Goal: Task Accomplishment & Management: Manage account settings

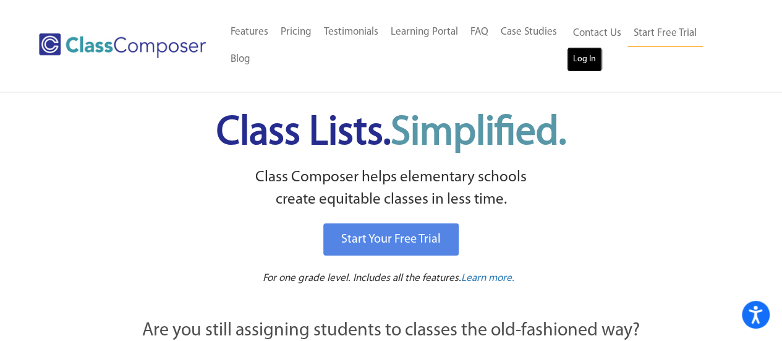
click at [575, 48] on link "Log In" at bounding box center [584, 59] width 35 height 25
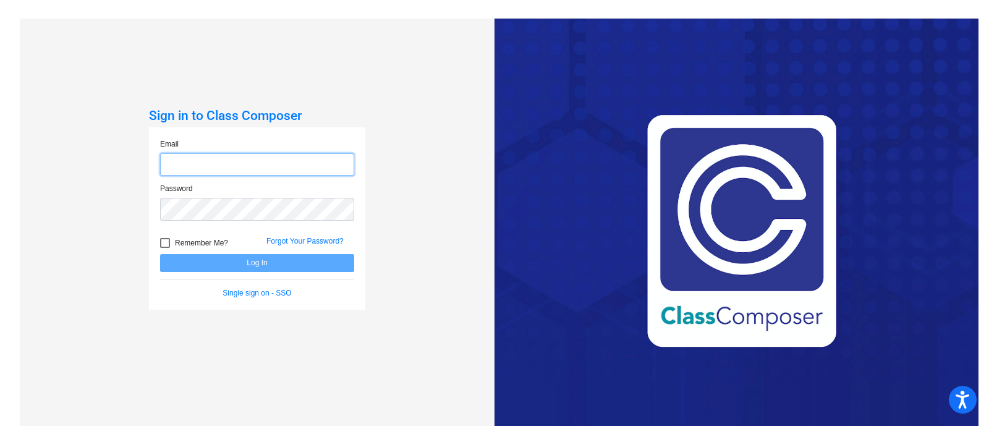
type input "rstone@hart.k12.mi.us"
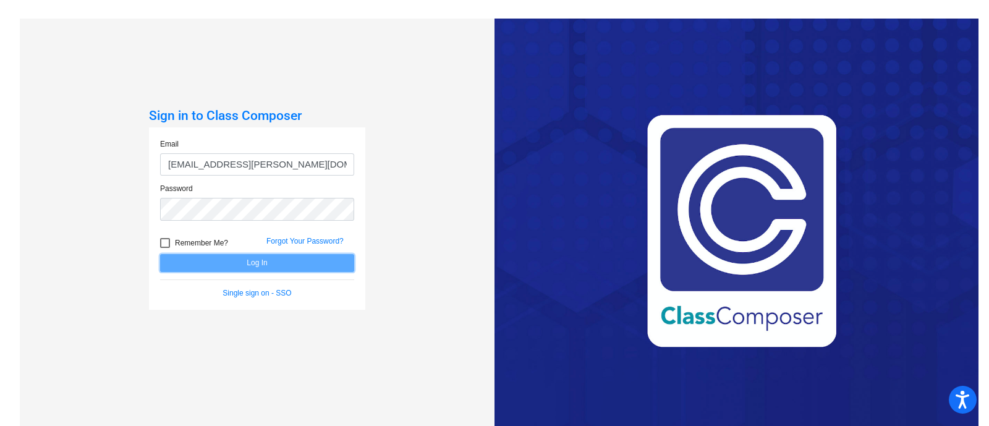
click at [231, 258] on button "Log In" at bounding box center [257, 263] width 194 height 18
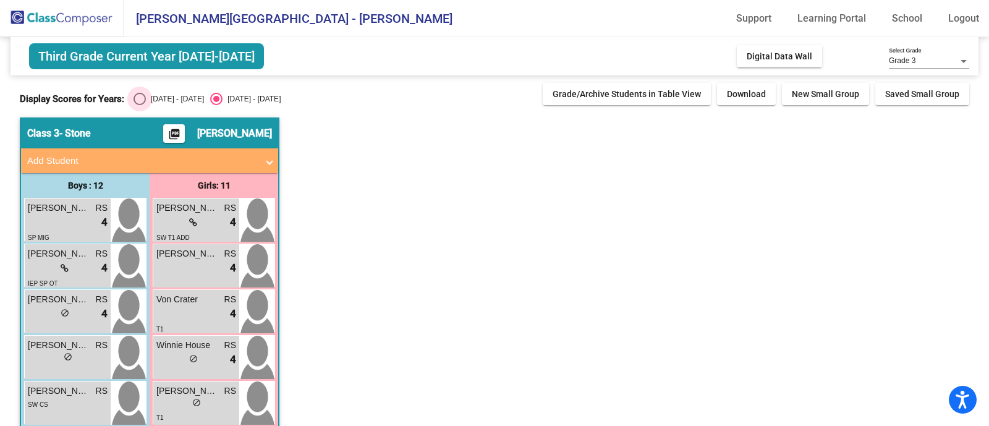
click at [146, 95] on div "2024 - 2025" at bounding box center [175, 98] width 58 height 11
click at [140, 105] on input "2024 - 2025" at bounding box center [139, 105] width 1 height 1
radio input "true"
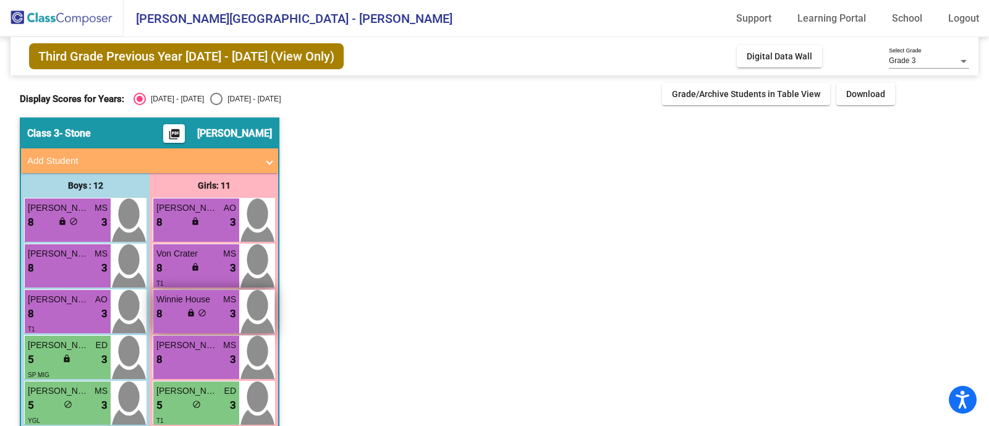
click at [192, 316] on span "lock" at bounding box center [191, 312] width 9 height 9
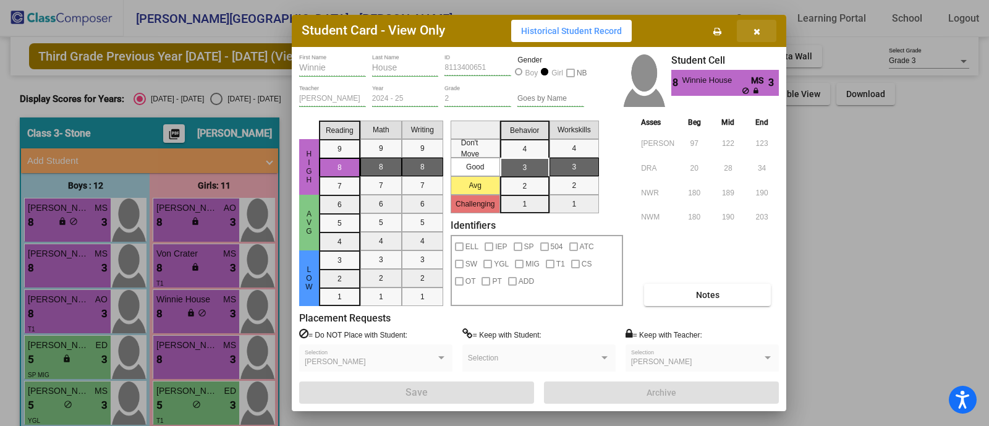
click at [758, 21] on button "button" at bounding box center [757, 31] width 40 height 22
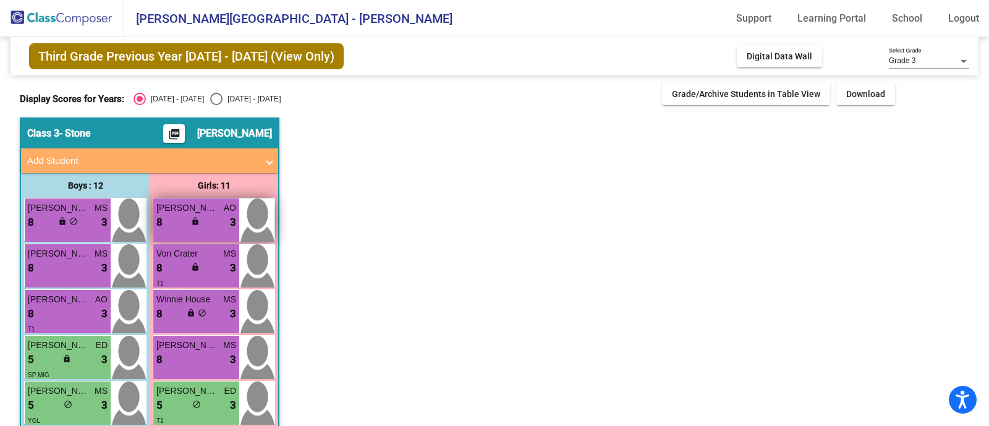
click at [185, 219] on div "8 lock do_not_disturb_alt 3" at bounding box center [196, 222] width 80 height 16
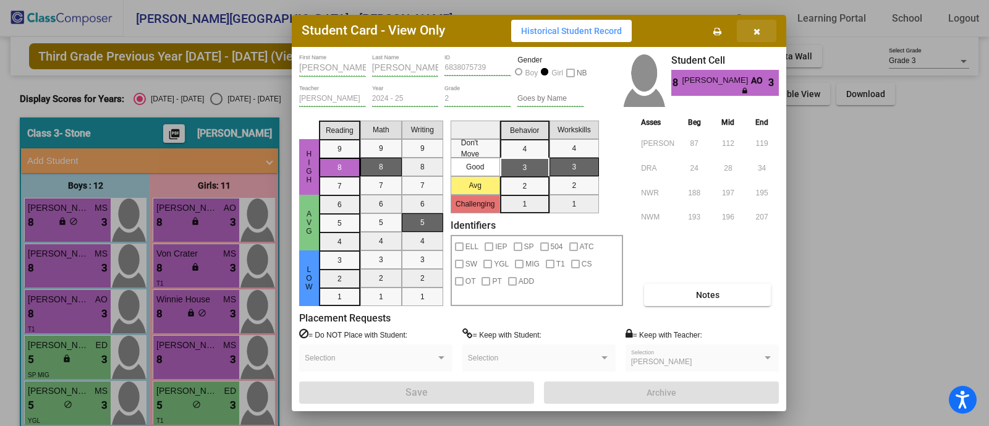
click at [763, 26] on button "button" at bounding box center [757, 31] width 40 height 22
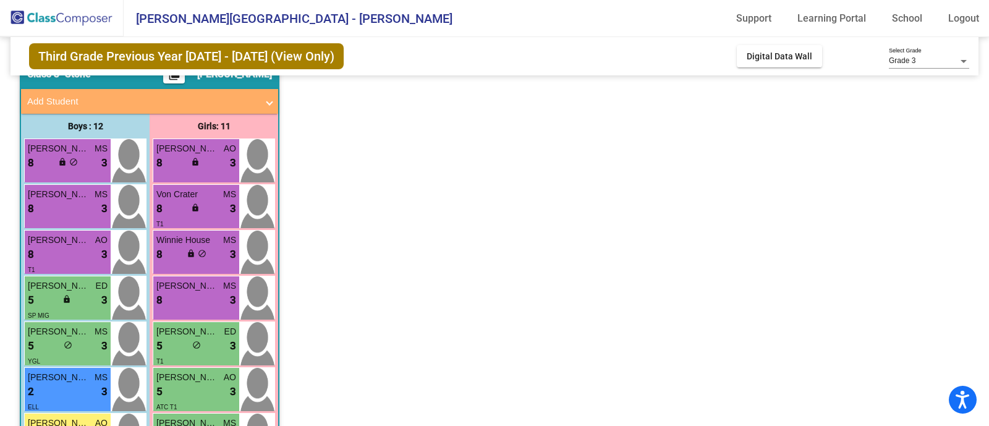
scroll to position [35, 0]
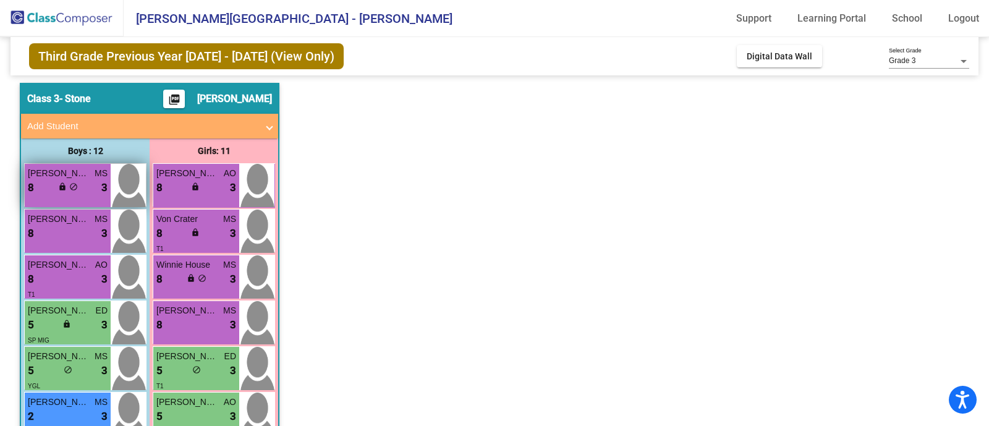
click at [68, 177] on span "Bennett Giddings" at bounding box center [59, 173] width 62 height 13
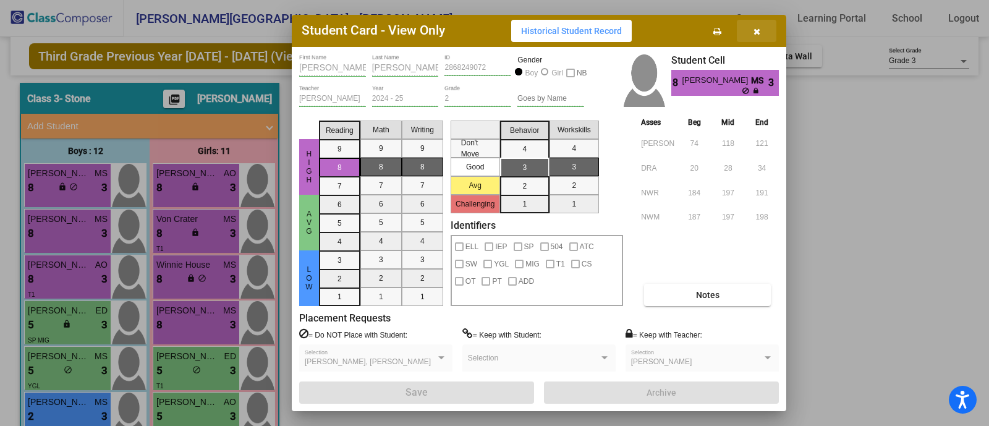
click at [754, 29] on icon "button" at bounding box center [756, 31] width 7 height 9
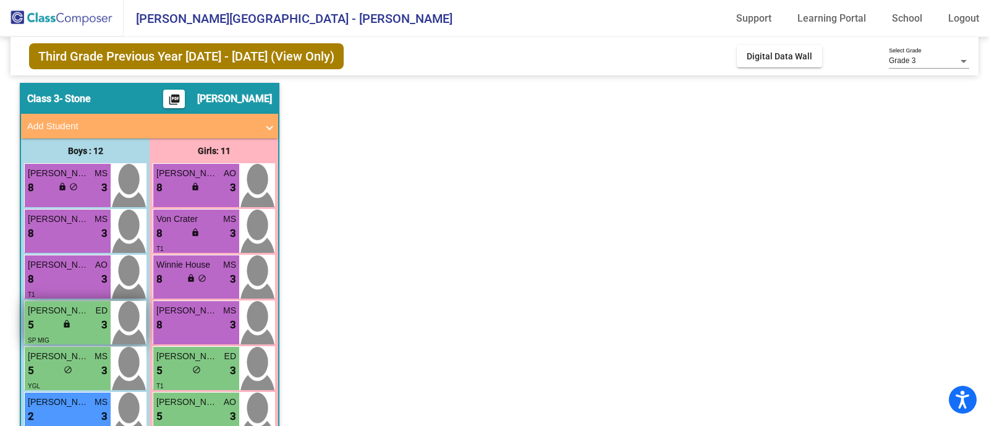
click at [77, 320] on div "5 lock do_not_disturb_alt 3" at bounding box center [68, 325] width 80 height 16
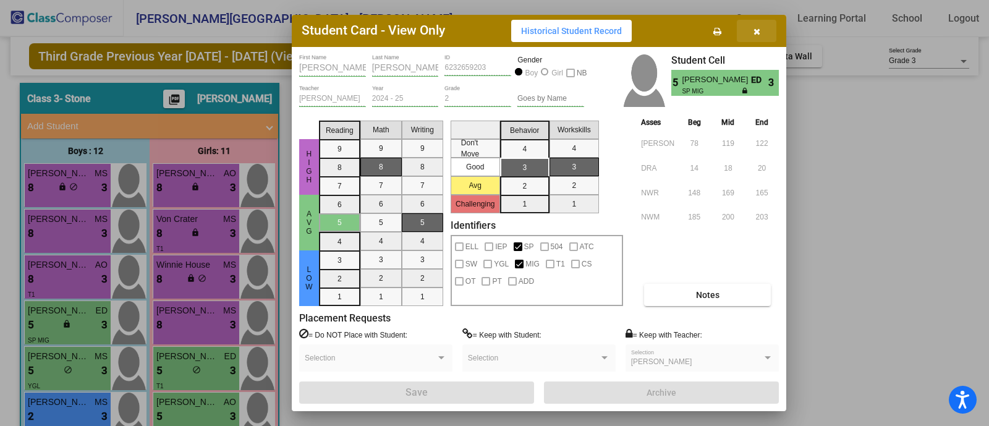
click at [757, 32] on icon "button" at bounding box center [756, 31] width 7 height 9
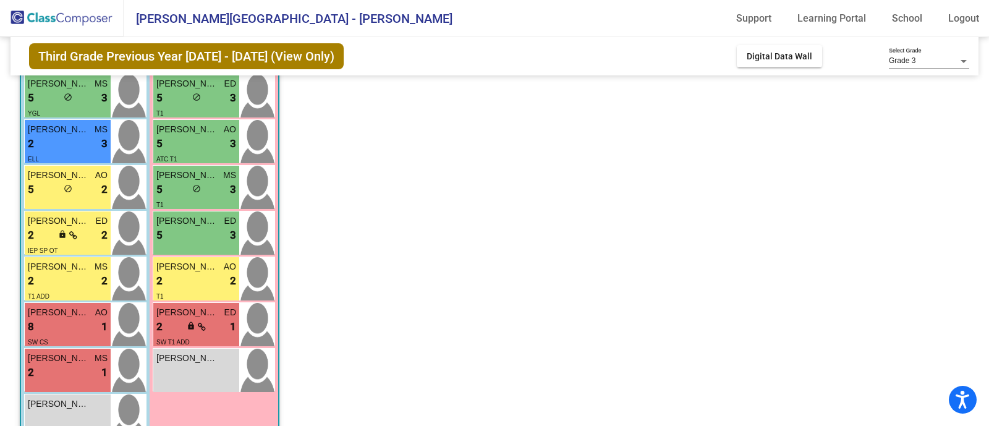
scroll to position [340, 0]
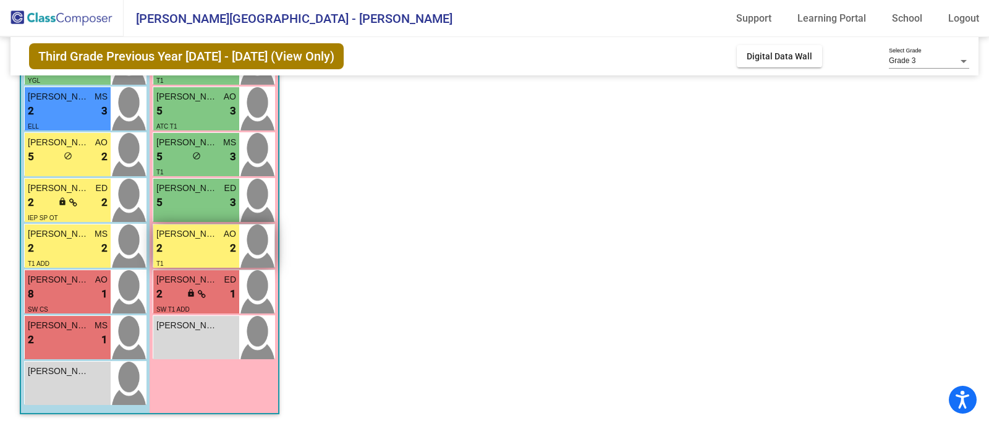
click at [200, 244] on div "2 lock do_not_disturb_alt 2" at bounding box center [196, 248] width 80 height 16
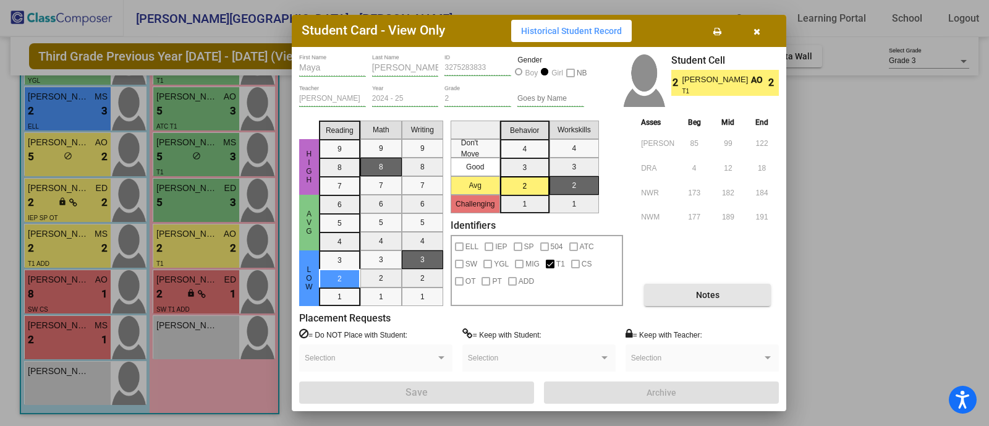
click at [675, 290] on button "Notes" at bounding box center [707, 295] width 127 height 22
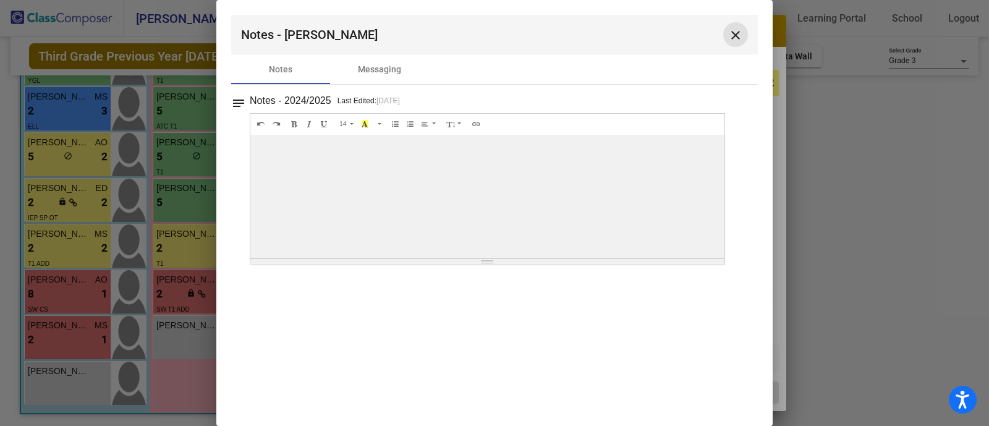
click at [737, 28] on mat-icon "close" at bounding box center [735, 35] width 15 height 15
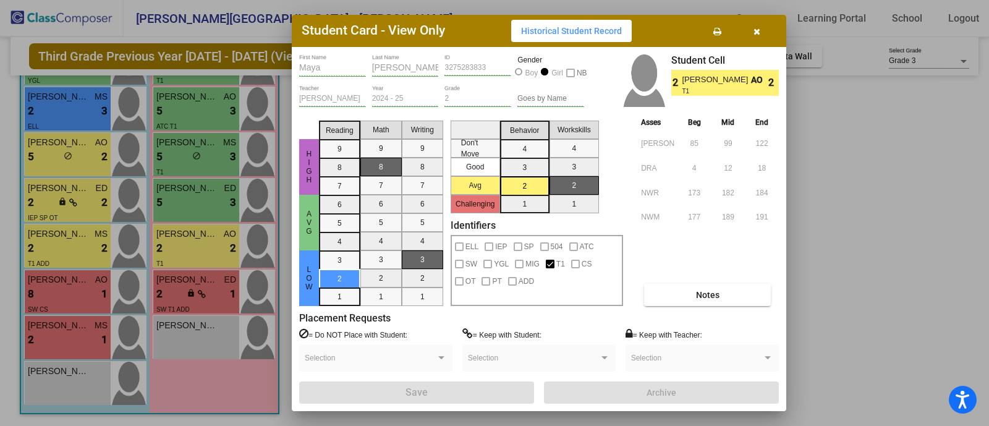
click at [760, 29] on button "button" at bounding box center [757, 31] width 40 height 22
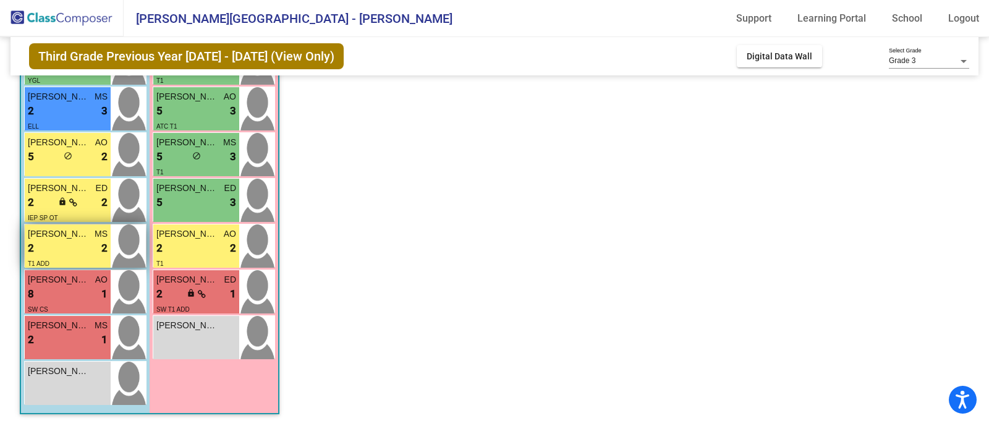
click at [80, 236] on span "John McGarey-Dean" at bounding box center [59, 233] width 62 height 13
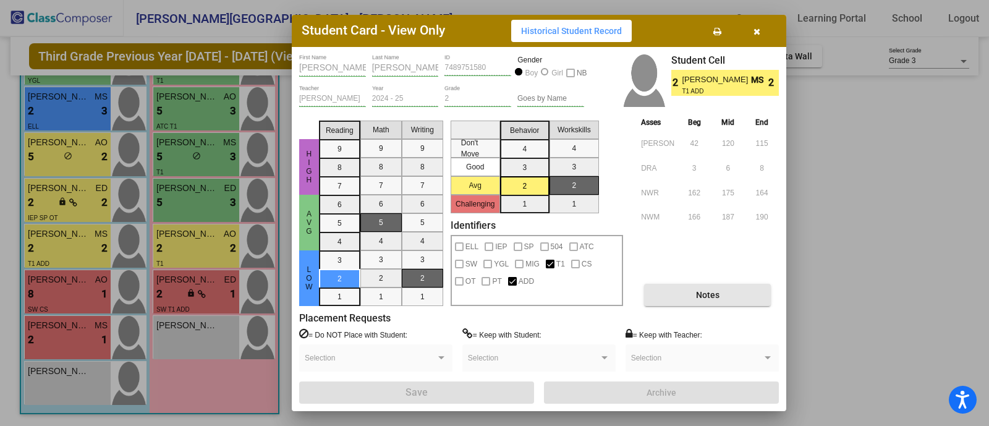
click at [693, 284] on button "Notes" at bounding box center [707, 295] width 127 height 22
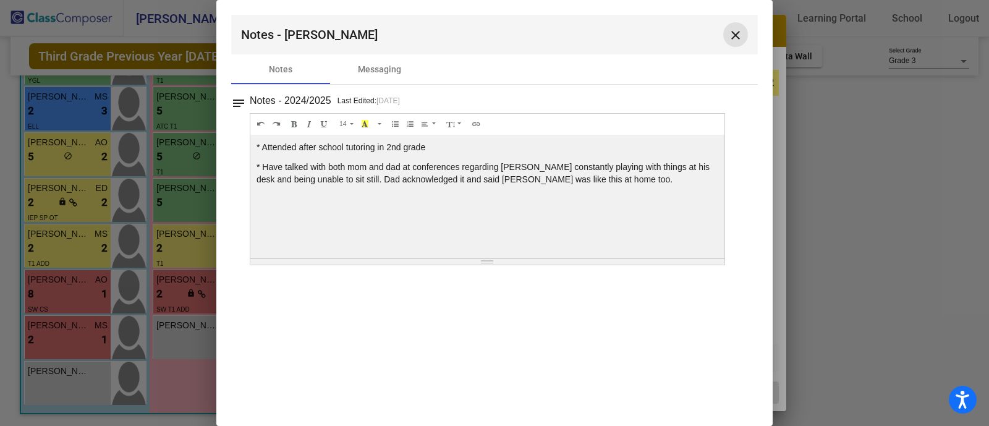
click at [730, 34] on mat-icon "close" at bounding box center [735, 35] width 15 height 15
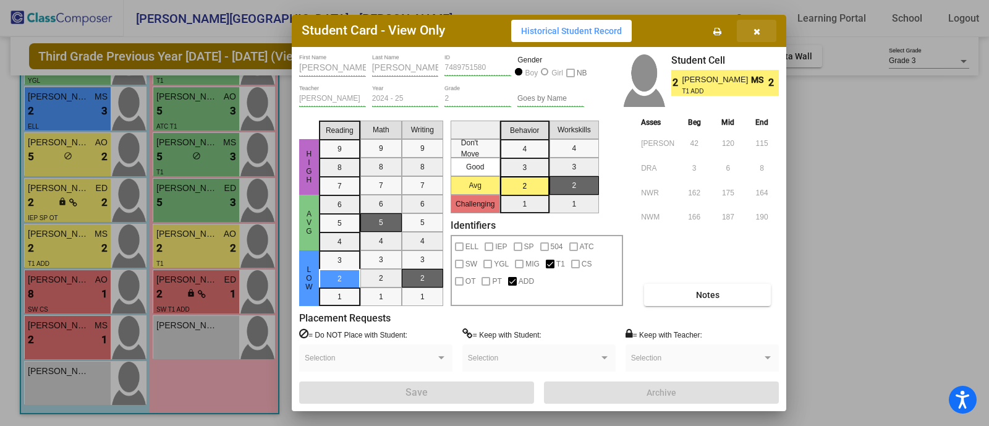
click at [755, 34] on icon "button" at bounding box center [756, 31] width 7 height 9
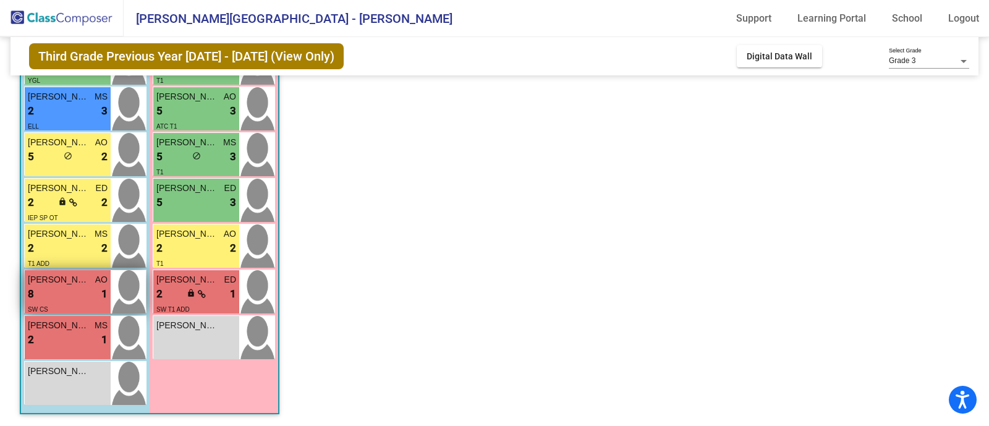
click at [74, 305] on div "SW CS" at bounding box center [68, 308] width 80 height 13
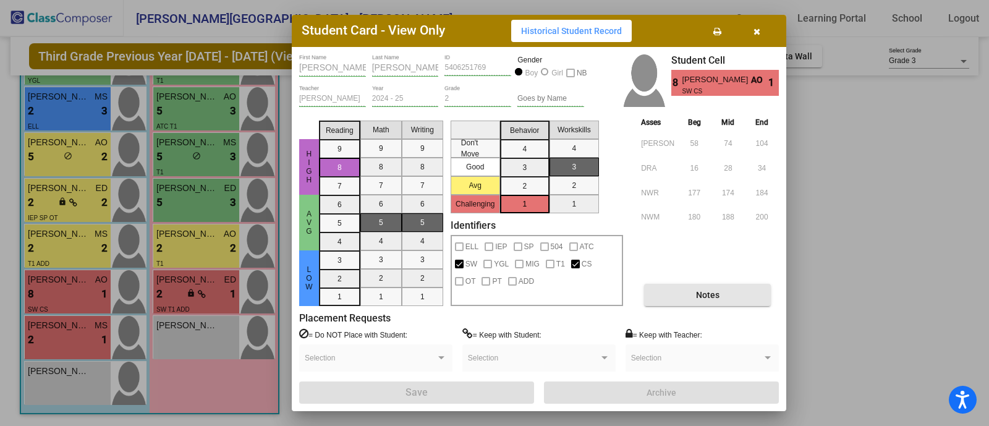
click at [680, 295] on button "Notes" at bounding box center [707, 295] width 127 height 22
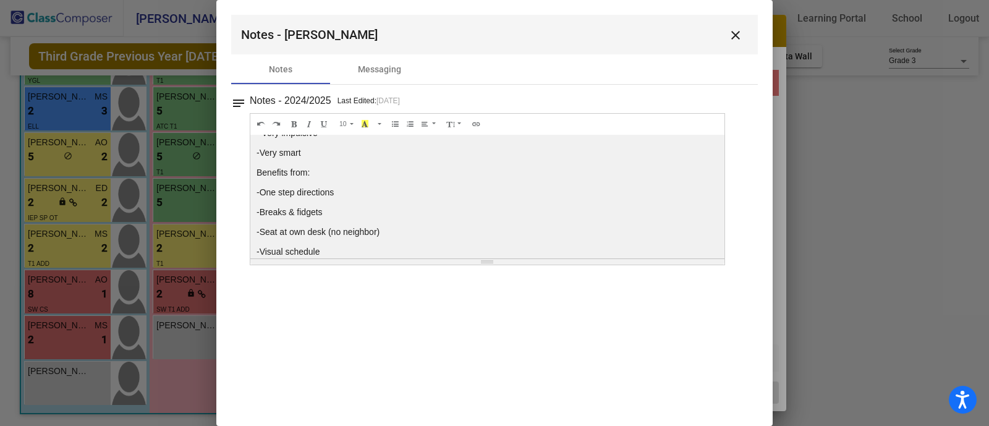
scroll to position [46, 0]
click at [736, 29] on mat-icon "close" at bounding box center [735, 35] width 15 height 15
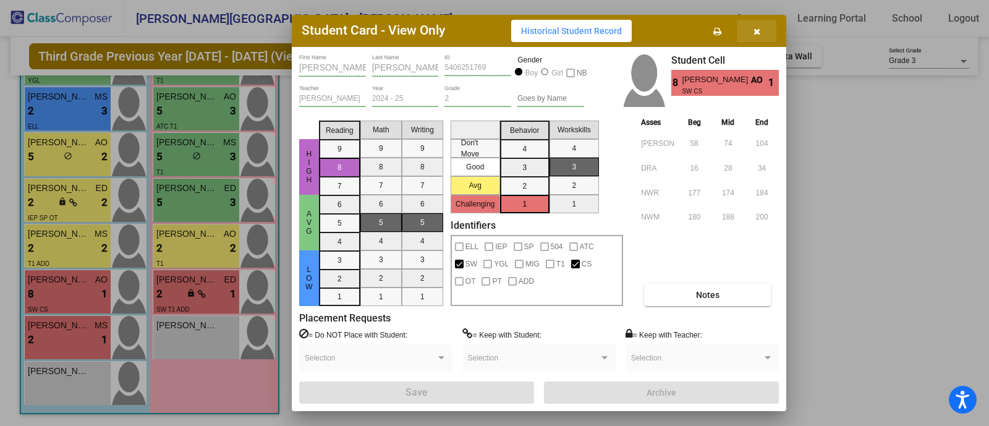
click at [761, 28] on button "button" at bounding box center [757, 31] width 40 height 22
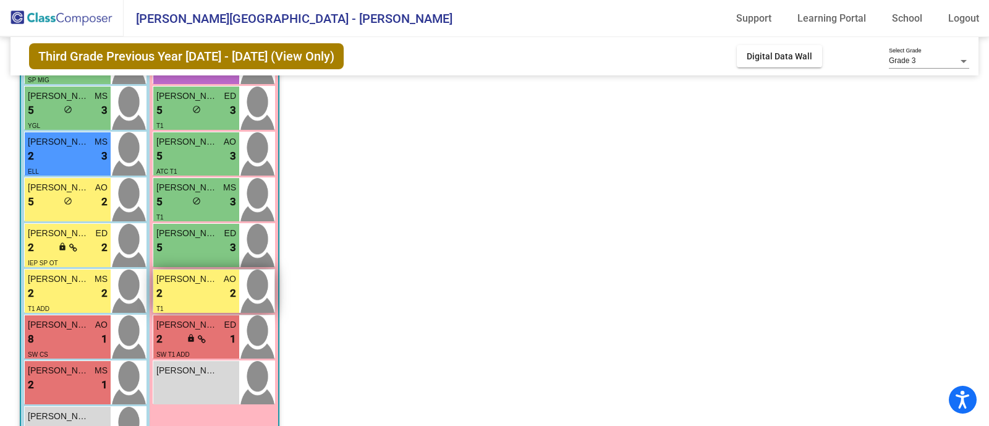
scroll to position [293, 0]
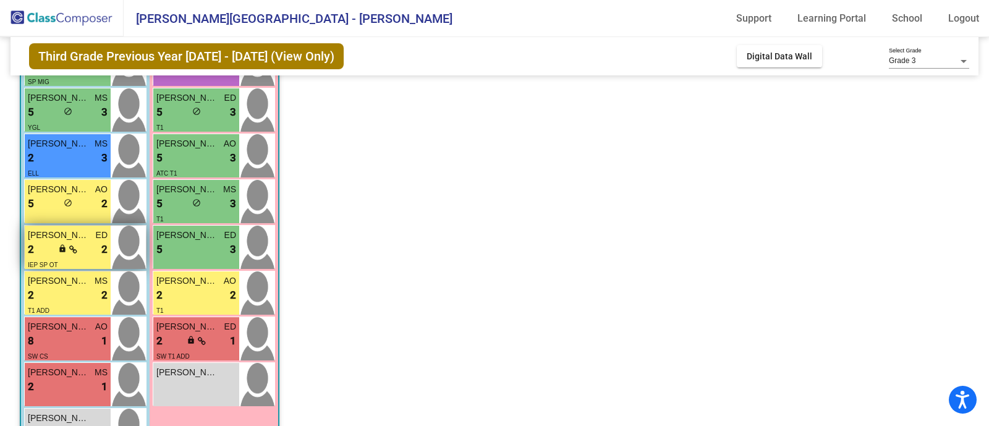
click at [75, 237] on span "Ethan Dean" at bounding box center [59, 235] width 62 height 13
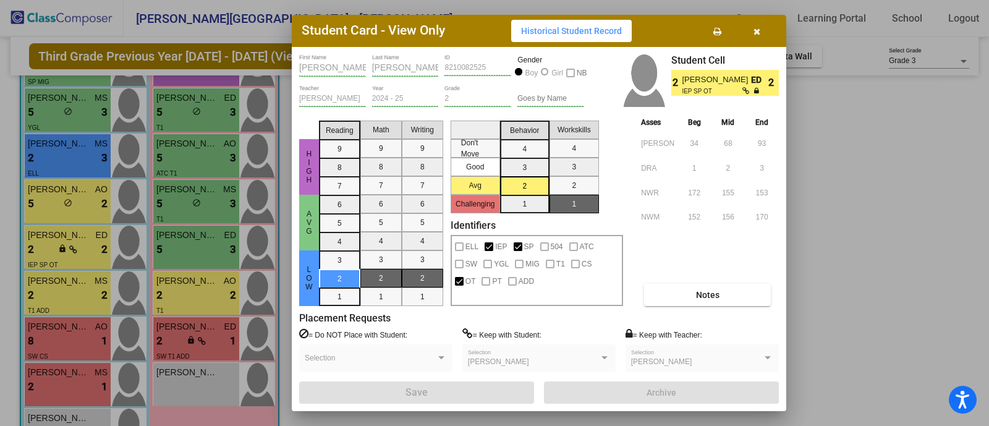
click at [706, 305] on button "Notes" at bounding box center [707, 295] width 127 height 22
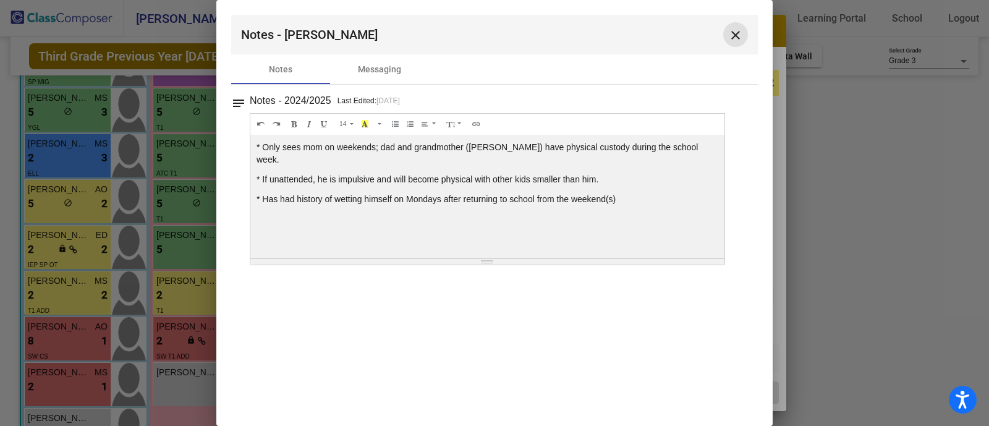
click at [734, 34] on mat-icon "close" at bounding box center [735, 35] width 15 height 15
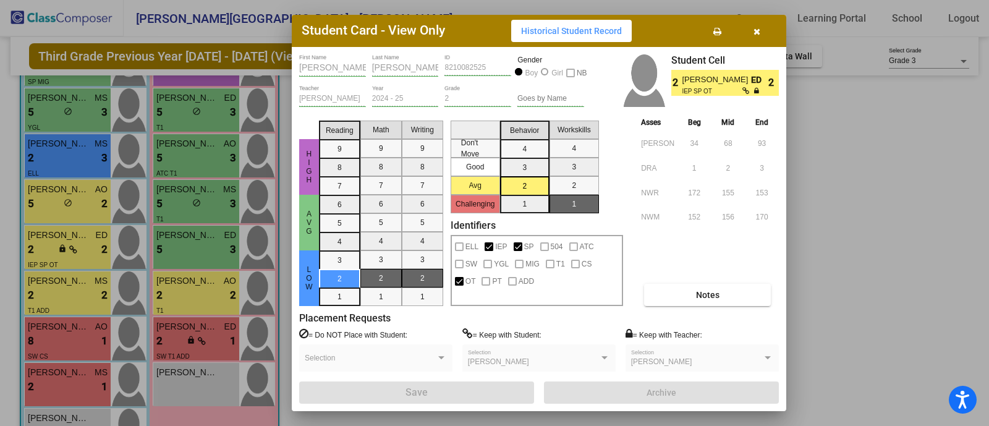
click at [763, 32] on button "button" at bounding box center [757, 31] width 40 height 22
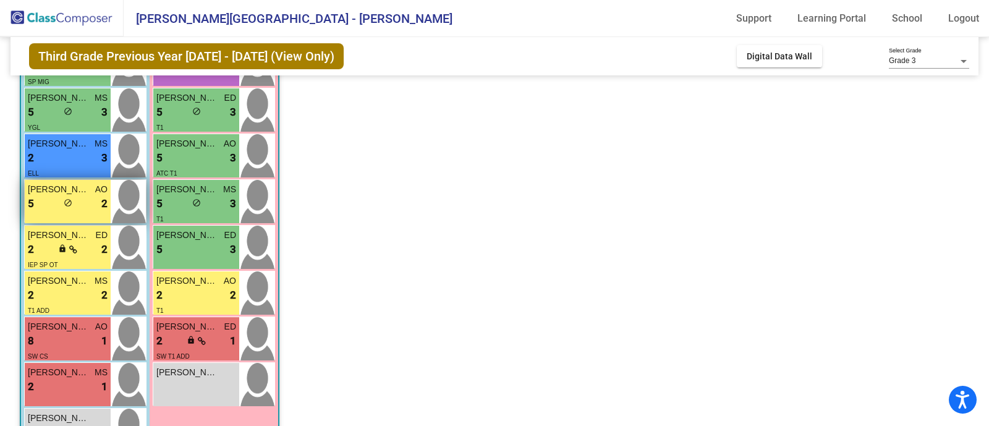
click at [83, 187] on span "Allec Gutierrez" at bounding box center [59, 189] width 62 height 13
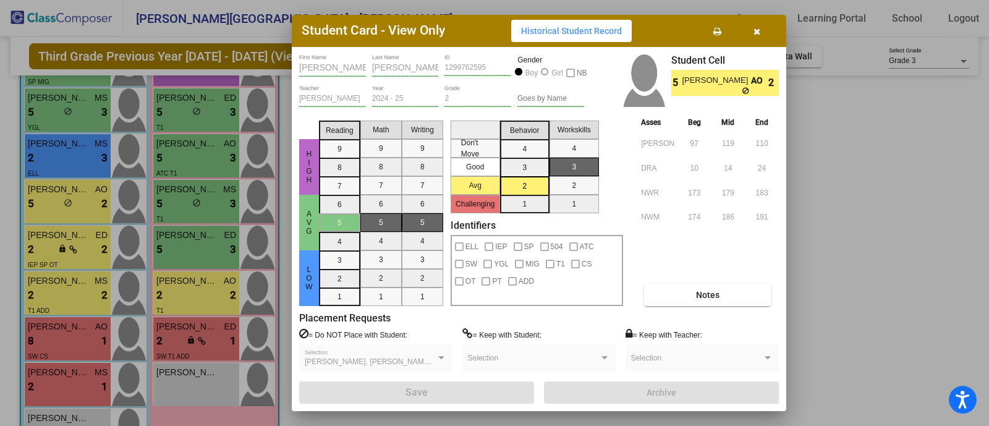
click at [708, 297] on span "Notes" at bounding box center [707, 295] width 23 height 10
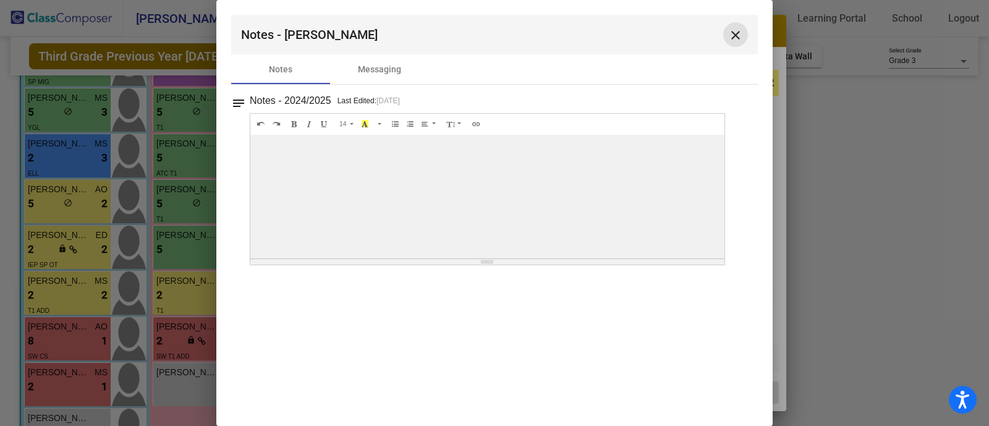
click at [740, 31] on mat-icon "close" at bounding box center [735, 35] width 15 height 15
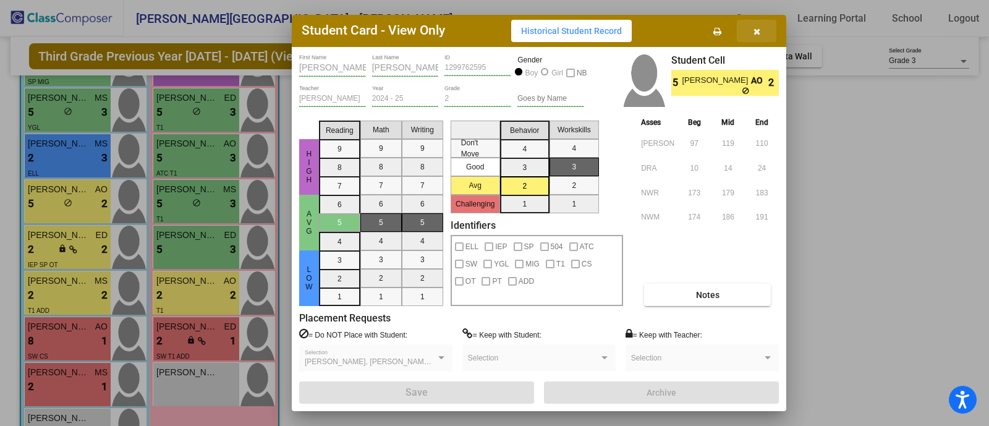
click at [766, 26] on button "button" at bounding box center [757, 31] width 40 height 22
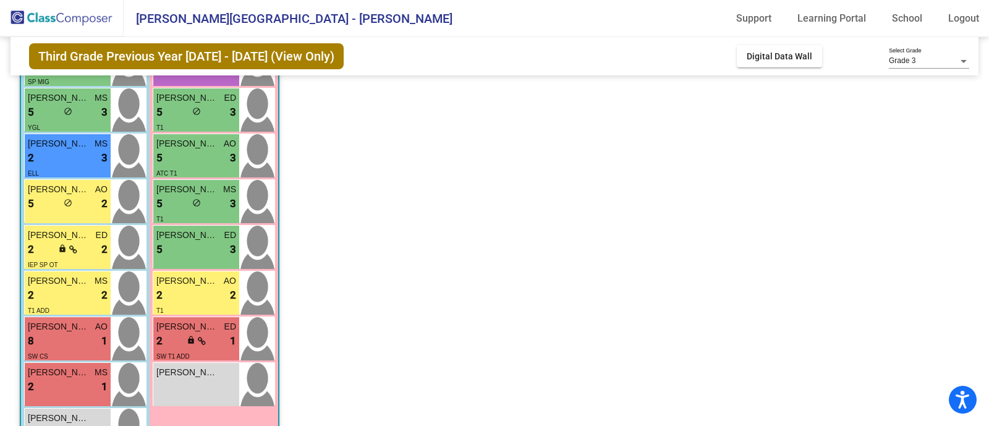
scroll to position [278, 0]
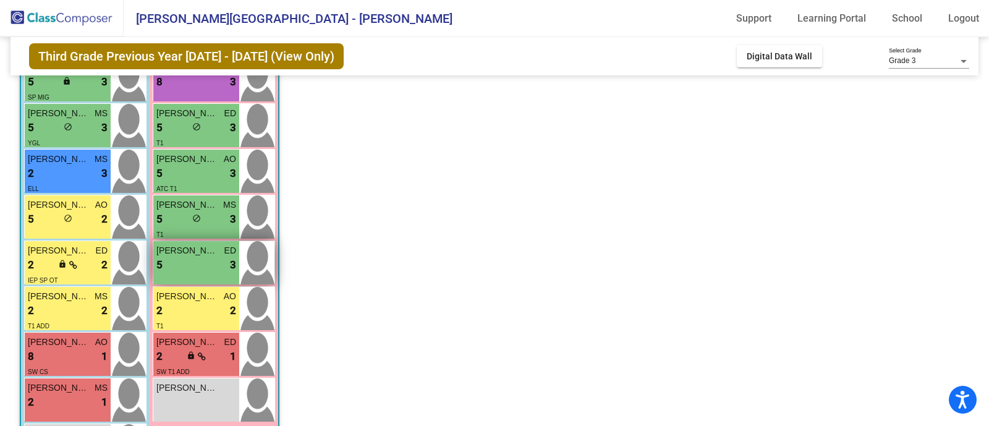
click at [176, 249] on span "Sonya Keefer" at bounding box center [187, 250] width 62 height 13
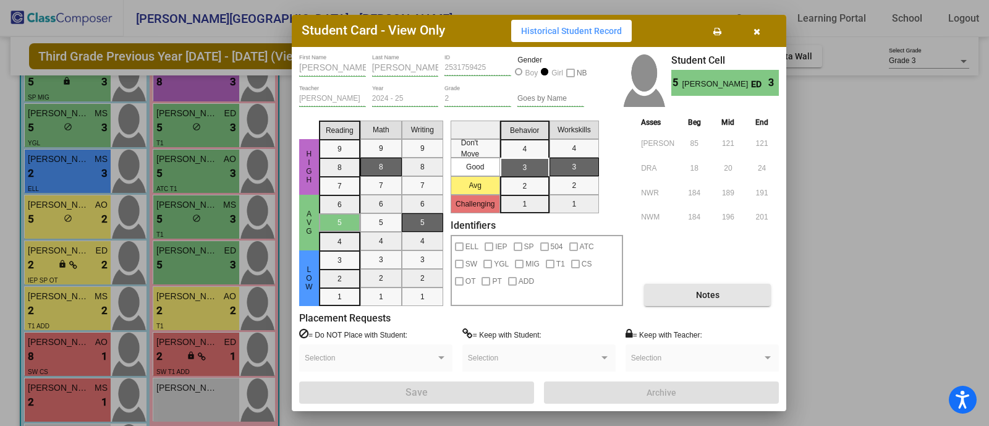
click at [721, 292] on button "Notes" at bounding box center [707, 295] width 127 height 22
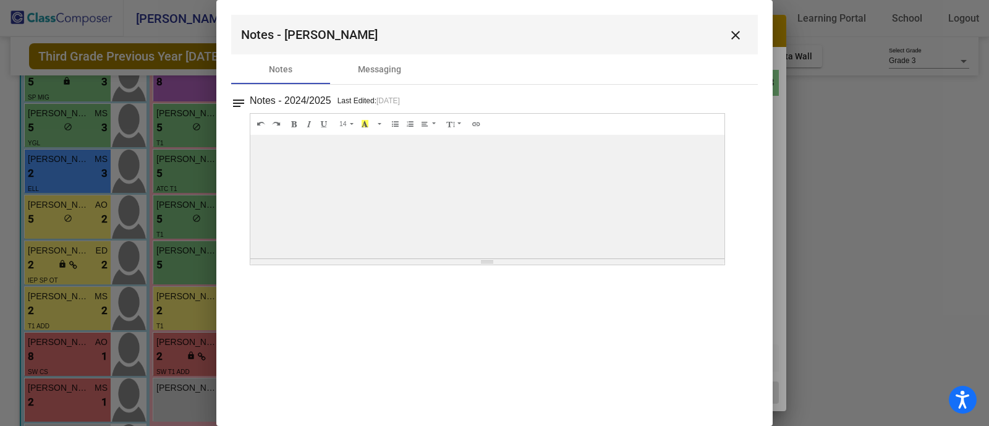
click at [739, 40] on mat-icon "close" at bounding box center [735, 35] width 15 height 15
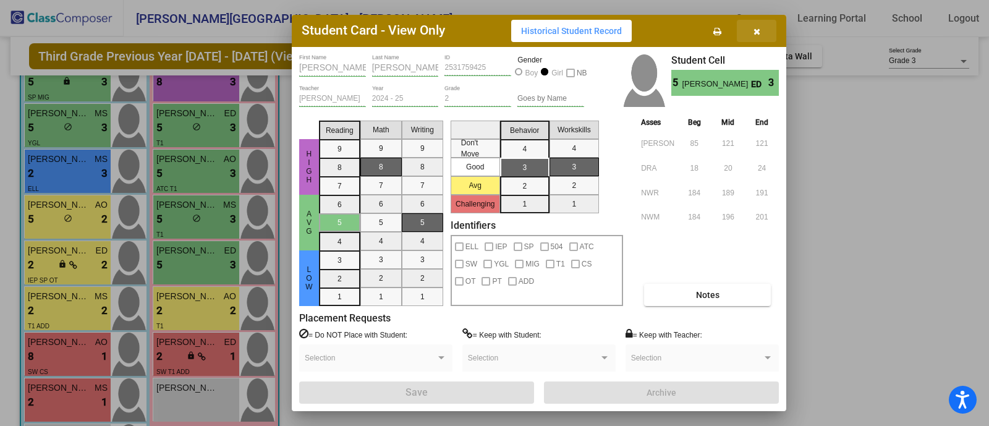
click at [760, 28] on icon "button" at bounding box center [756, 31] width 7 height 9
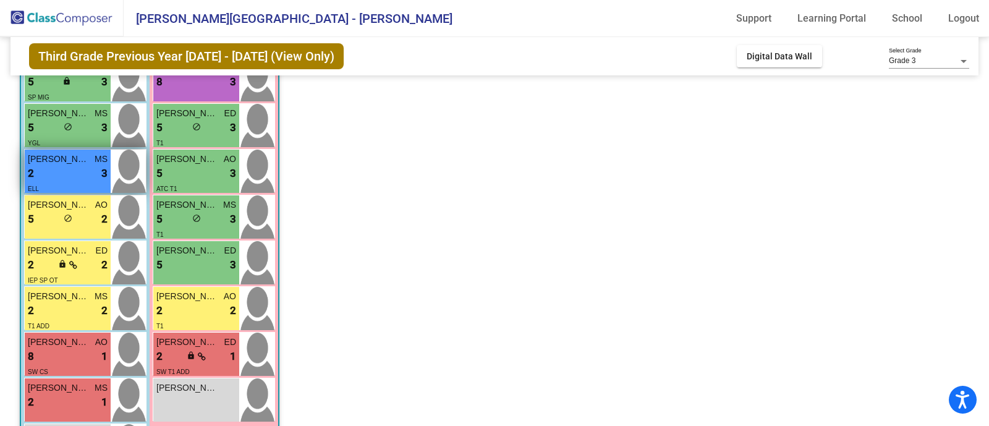
click at [49, 158] on span "Isaac Felix" at bounding box center [59, 159] width 62 height 13
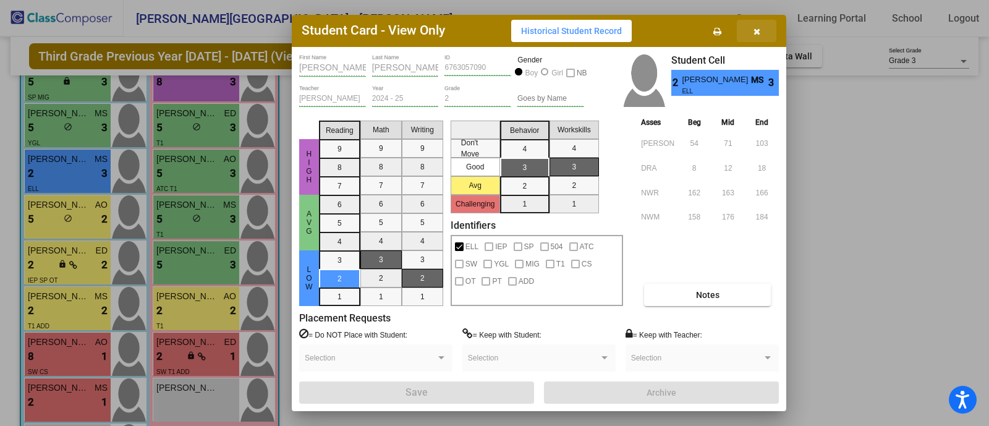
click at [757, 35] on icon "button" at bounding box center [756, 31] width 7 height 9
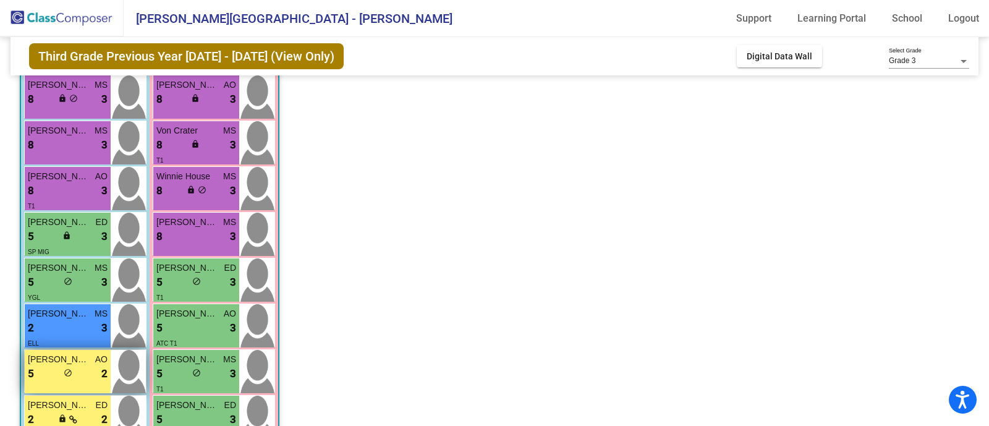
scroll to position [122, 0]
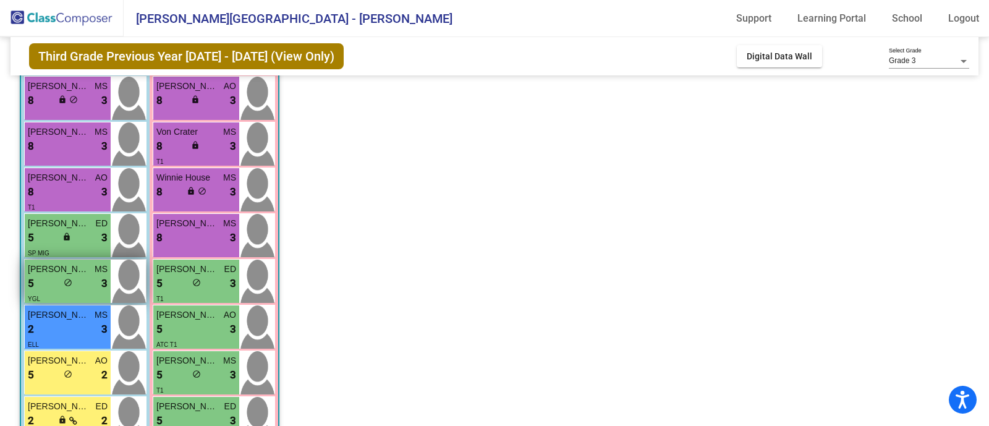
click at [60, 276] on div "5 lock do_not_disturb_alt 3" at bounding box center [68, 284] width 80 height 16
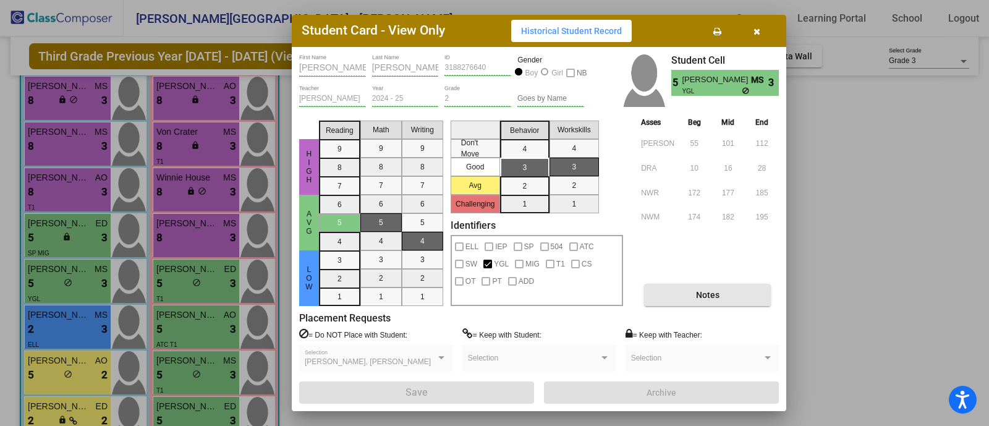
click at [697, 304] on button "Notes" at bounding box center [707, 295] width 127 height 22
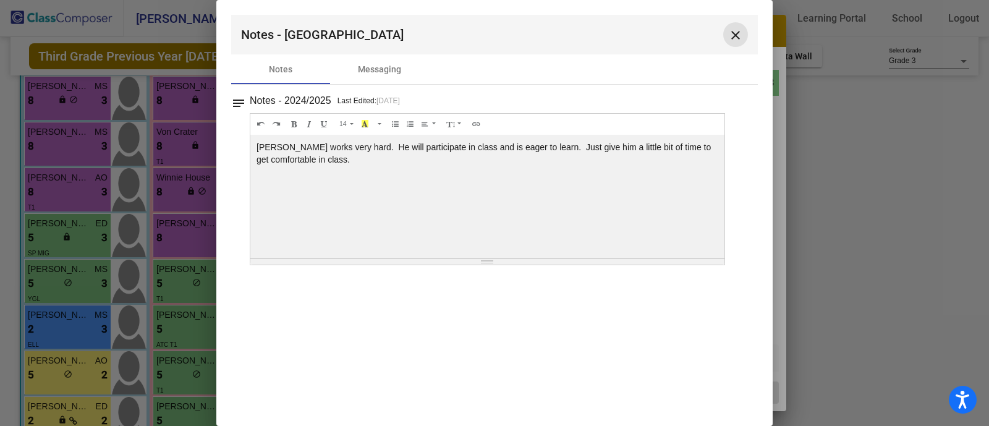
click at [745, 32] on button "close" at bounding box center [735, 34] width 25 height 25
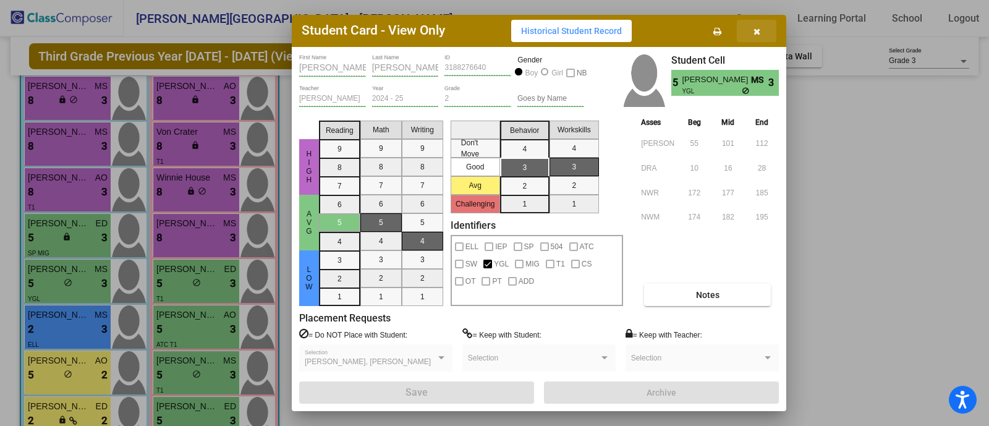
click at [764, 31] on button "button" at bounding box center [757, 31] width 40 height 22
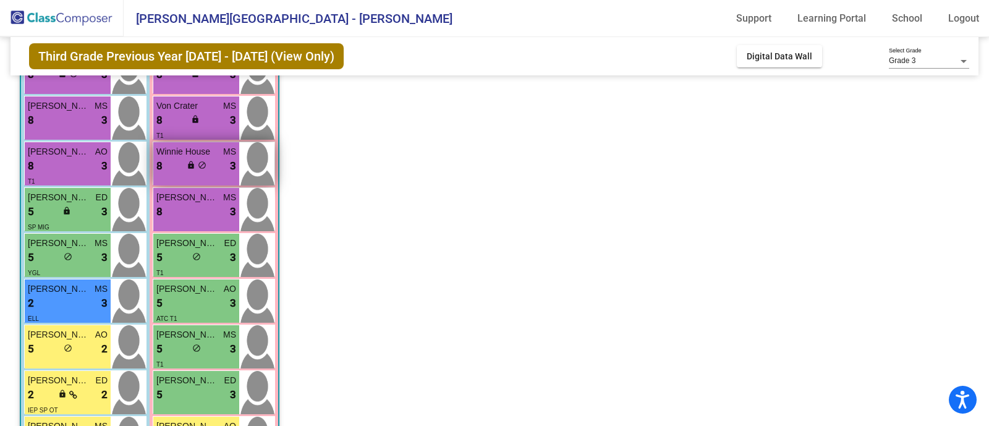
scroll to position [157, 0]
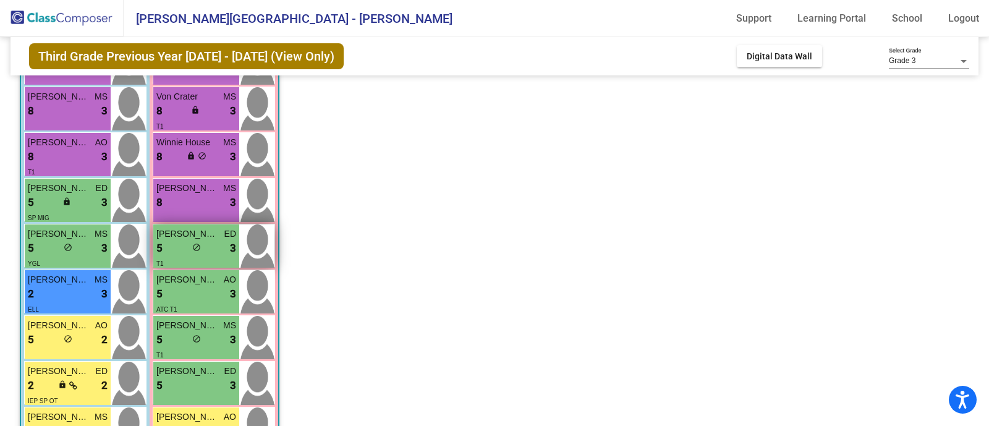
click at [187, 260] on div "T1" at bounding box center [196, 263] width 80 height 13
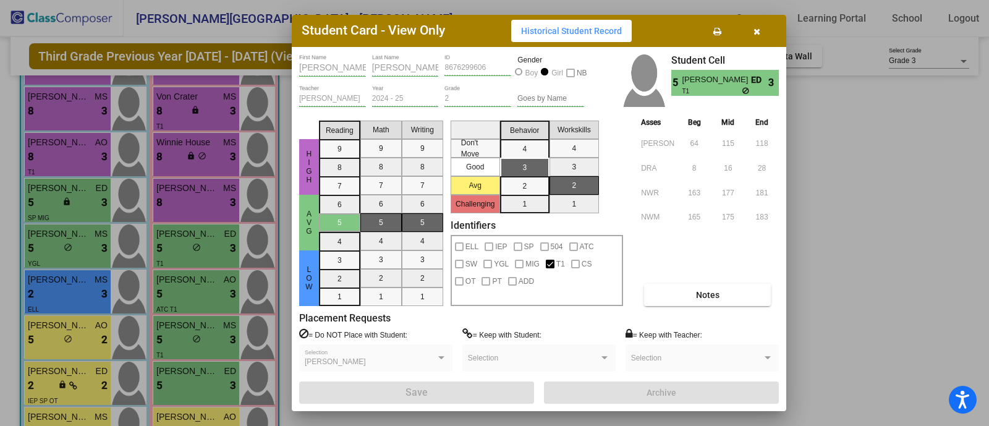
click at [748, 34] on button "button" at bounding box center [757, 31] width 40 height 22
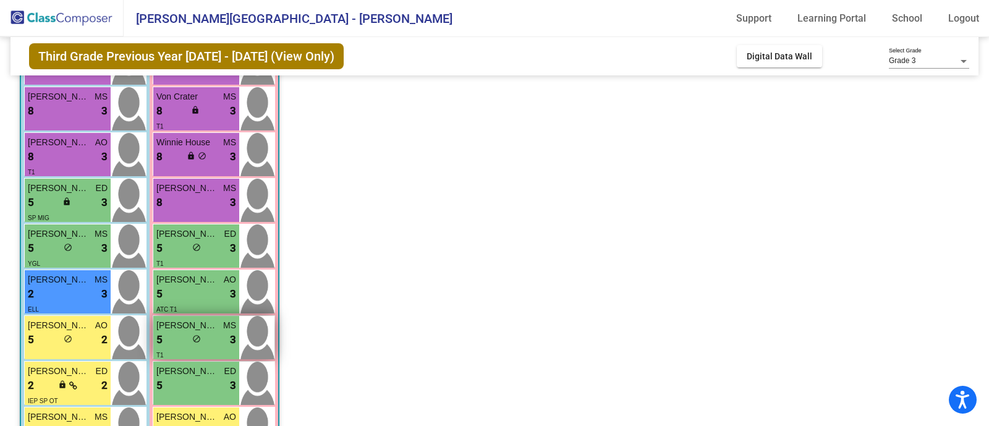
scroll to position [0, 0]
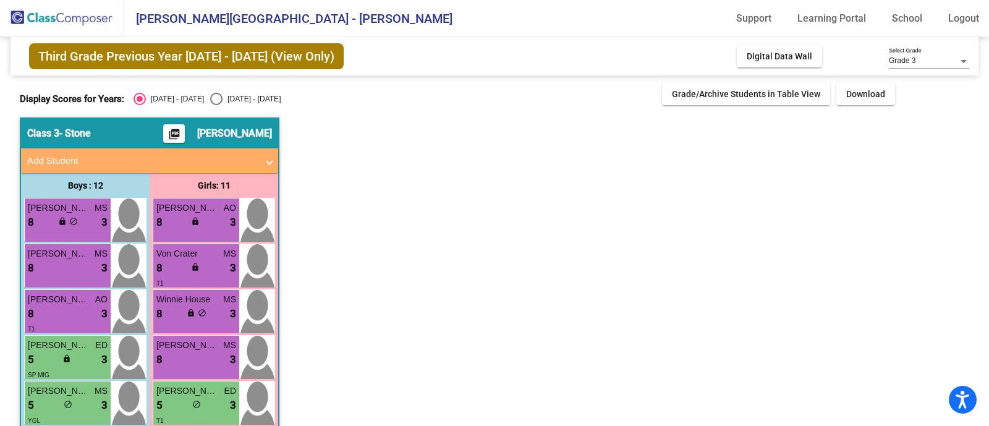
click at [278, 48] on span "Third Grade Previous Year 2024 - 2025 (View Only)" at bounding box center [186, 56] width 315 height 26
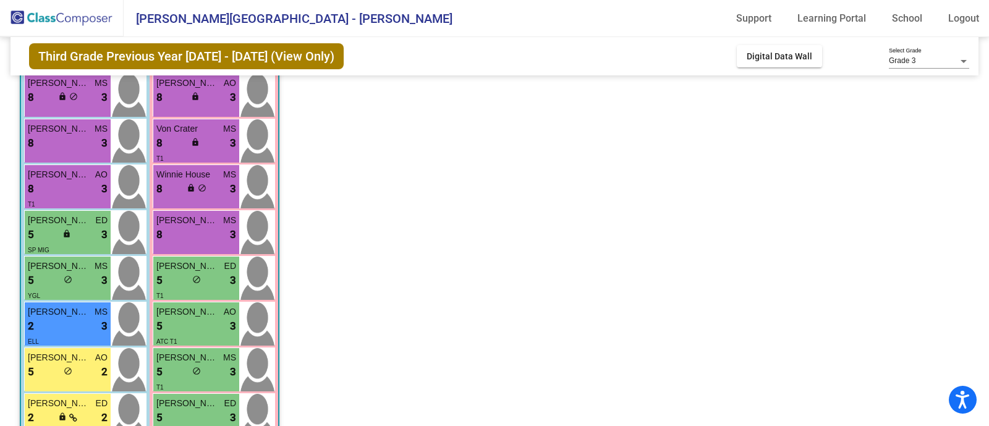
scroll to position [126, 0]
click at [917, 54] on div "Grade 3 Select Grade" at bounding box center [929, 58] width 80 height 21
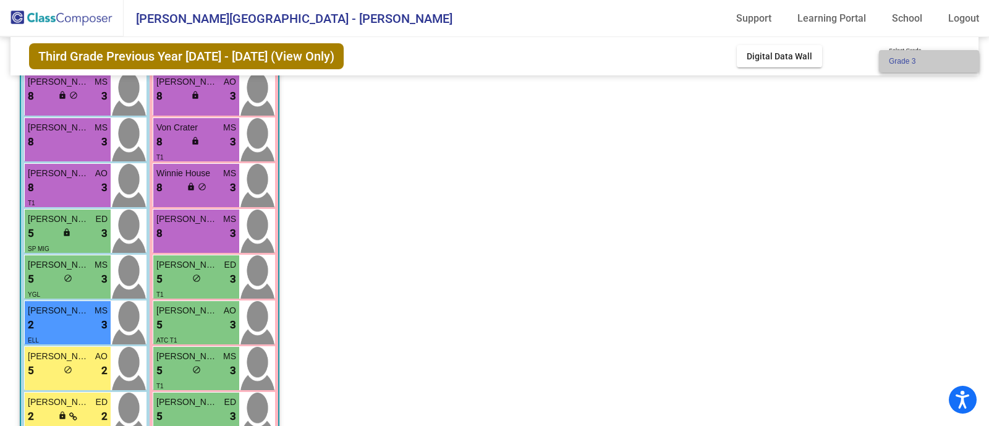
click at [917, 54] on span "Grade 3" at bounding box center [929, 61] width 80 height 22
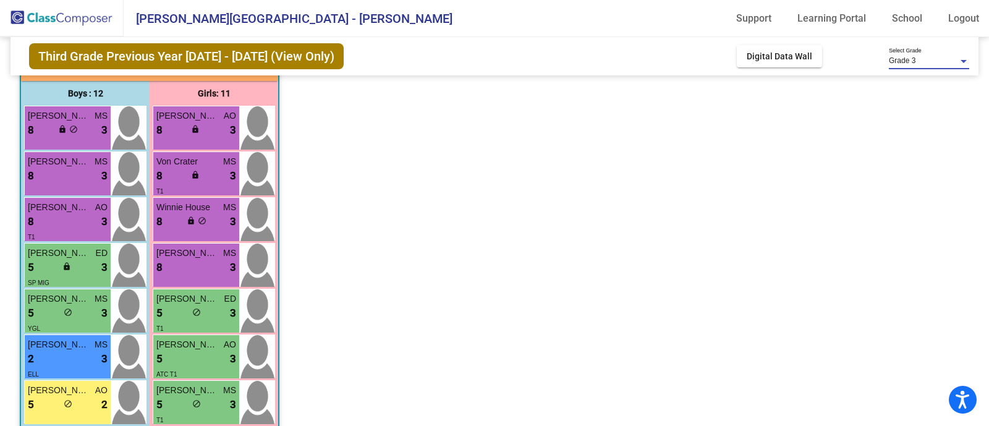
scroll to position [93, 0]
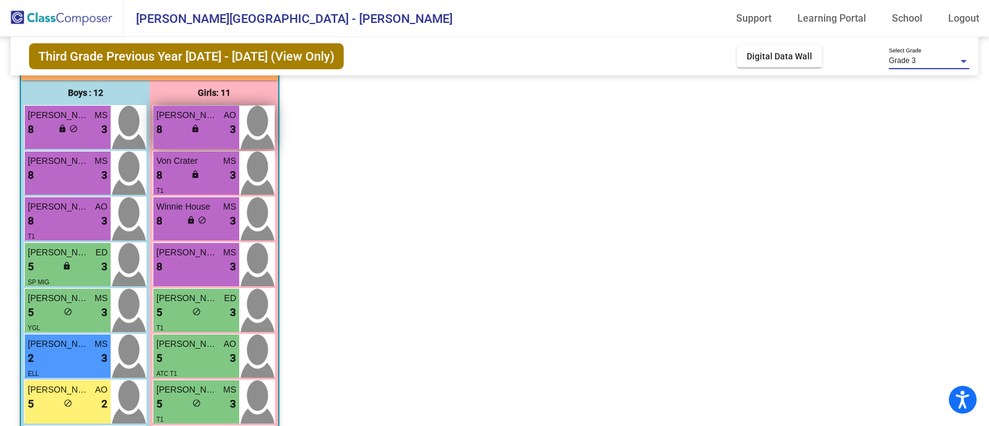
click at [214, 125] on div "8 lock do_not_disturb_alt 3" at bounding box center [196, 130] width 80 height 16
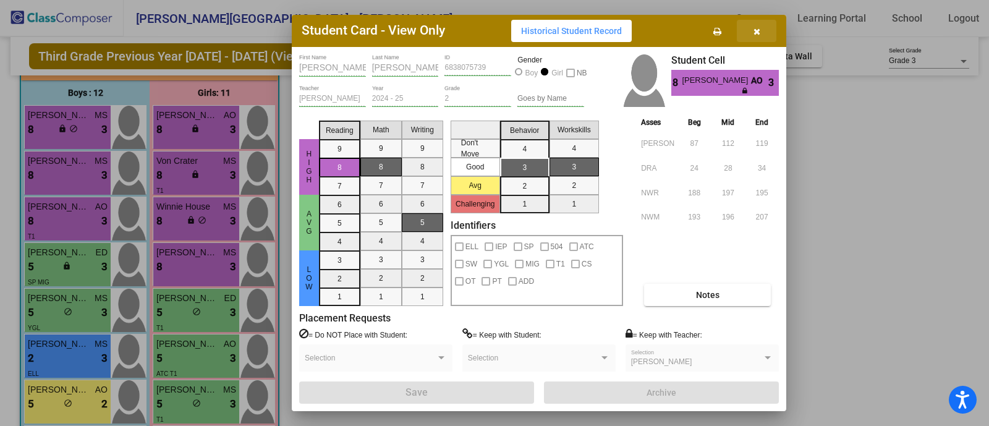
click at [765, 26] on button "button" at bounding box center [757, 31] width 40 height 22
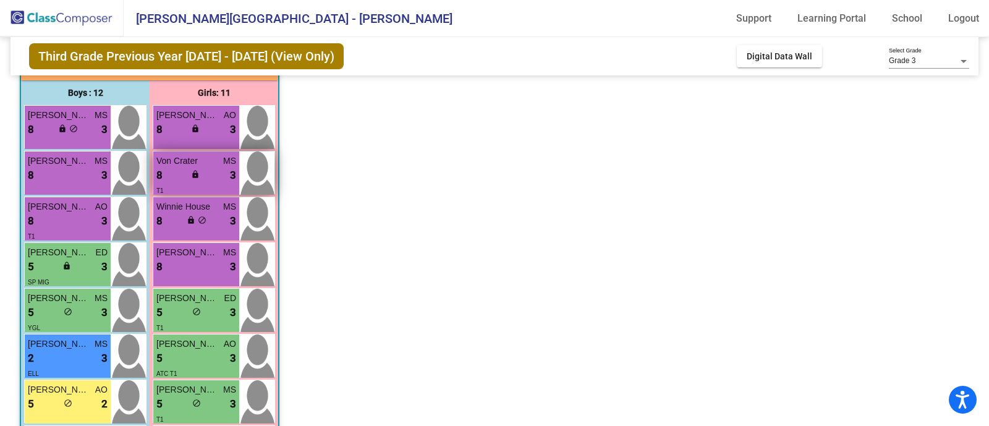
click at [203, 168] on div "8 lock do_not_disturb_alt 3" at bounding box center [196, 176] width 80 height 16
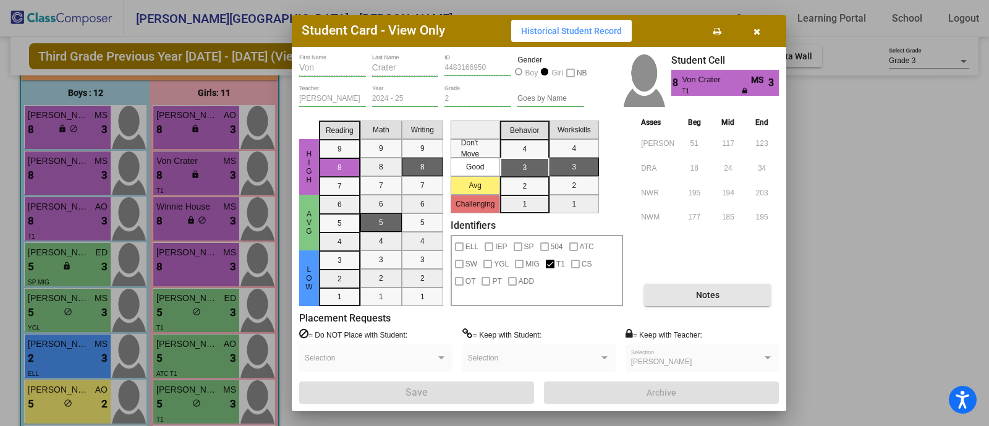
click at [726, 300] on button "Notes" at bounding box center [707, 295] width 127 height 22
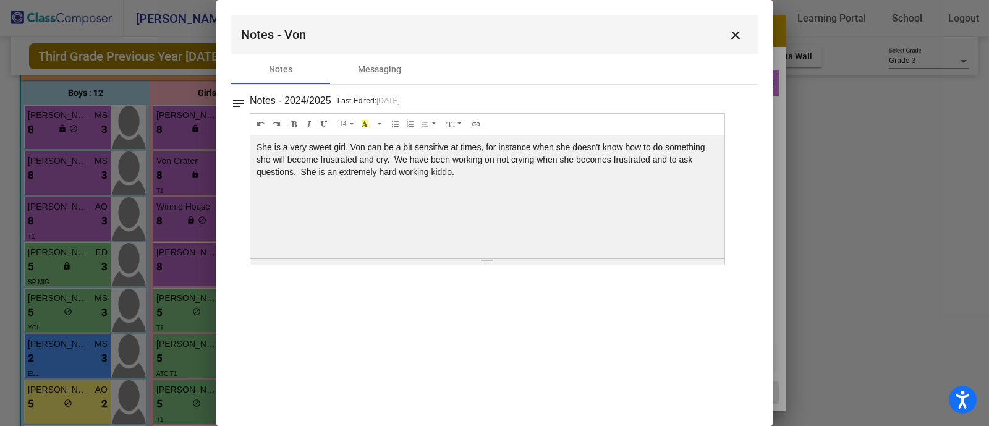
click at [736, 15] on mat-toolbar "Notes - Von close" at bounding box center [494, 35] width 527 height 40
click at [735, 28] on mat-icon "close" at bounding box center [735, 35] width 15 height 15
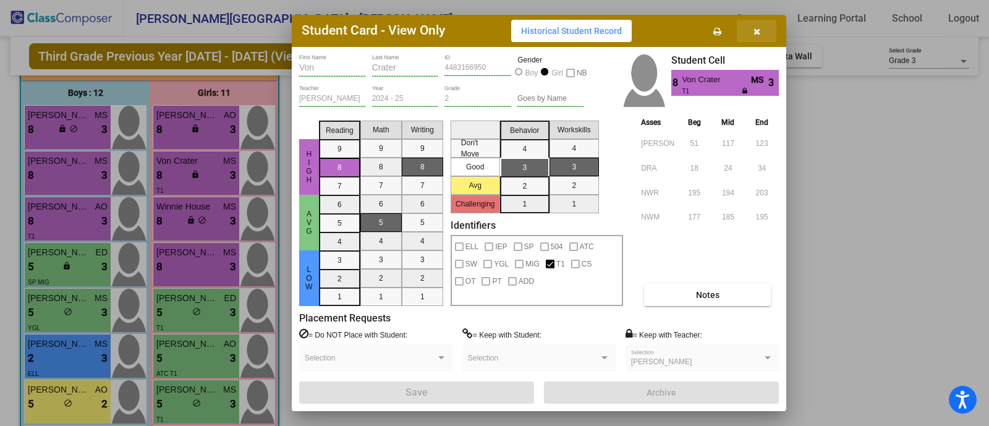
click at [760, 27] on icon "button" at bounding box center [756, 31] width 7 height 9
